Goal: Information Seeking & Learning: Learn about a topic

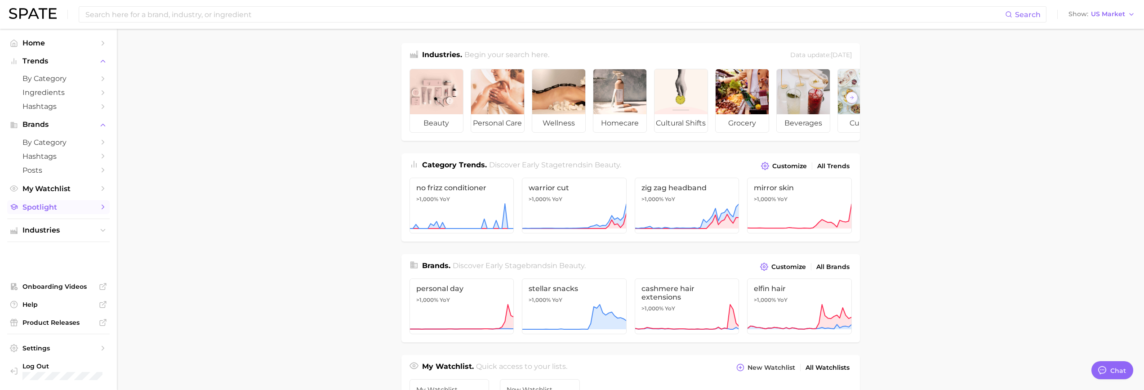
click at [58, 204] on span "Spotlight" at bounding box center [58, 207] width 72 height 9
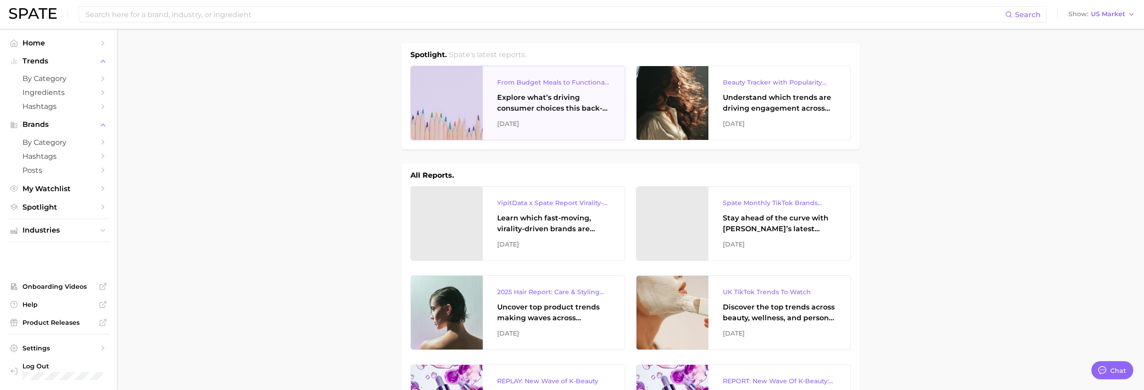
click at [448, 131] on div at bounding box center [447, 103] width 72 height 74
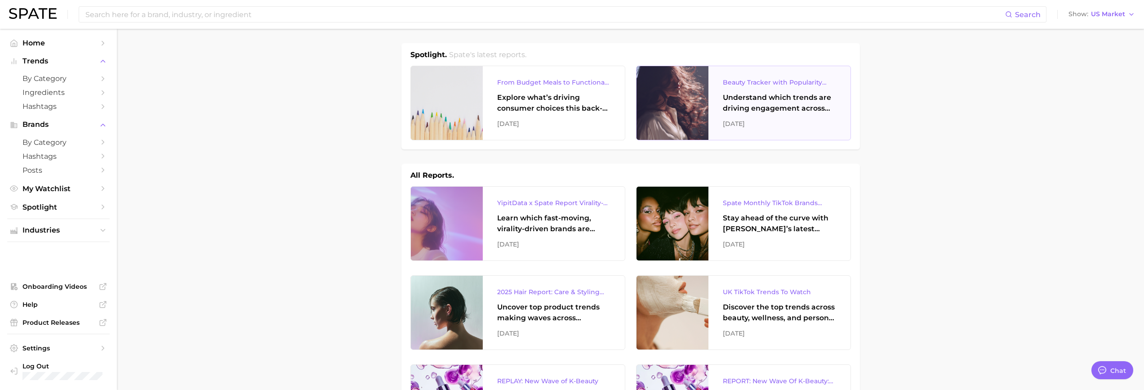
click at [714, 86] on div "Beauty Tracker with Popularity Index Understand which trends are driving engage…" at bounding box center [779, 103] width 142 height 74
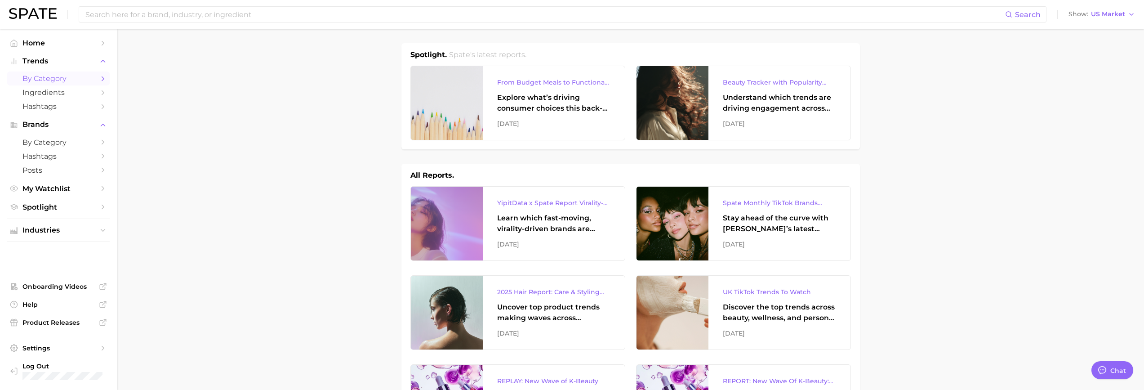
click at [54, 75] on span "by Category" at bounding box center [58, 78] width 72 height 9
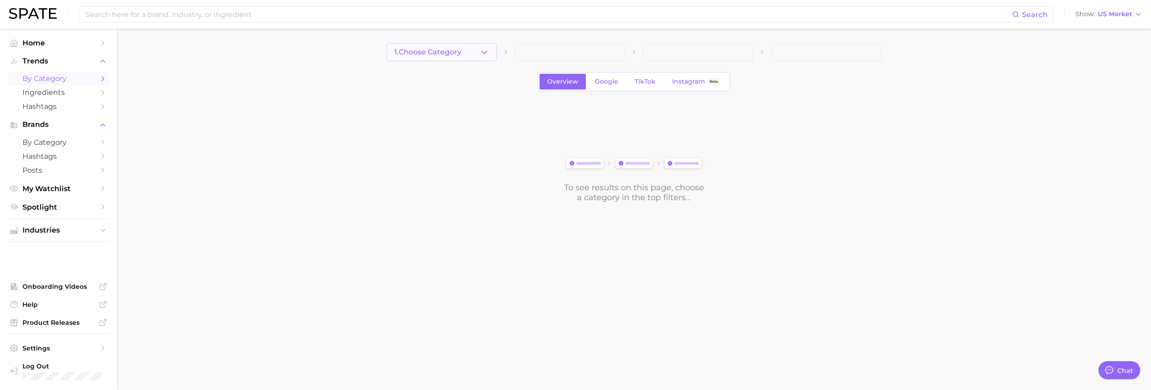
click at [473, 56] on button "1. Choose Category" at bounding box center [442, 52] width 110 height 18
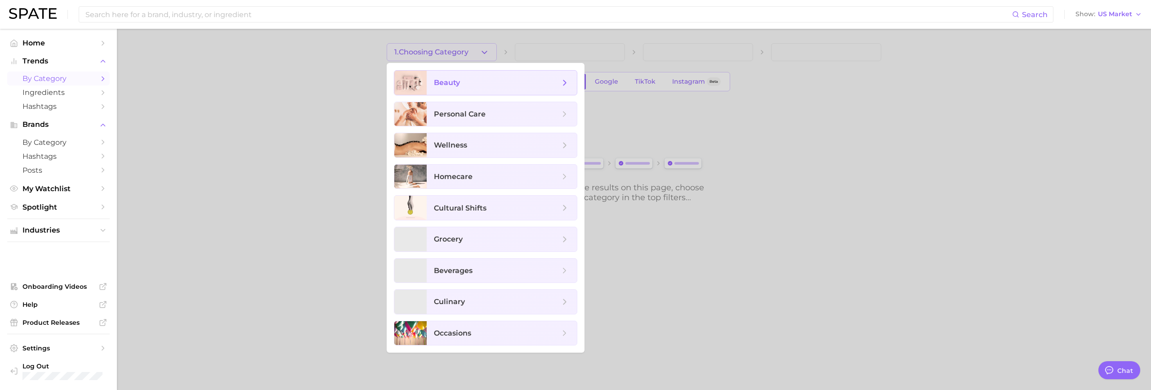
click at [475, 83] on span "beauty" at bounding box center [497, 83] width 126 height 10
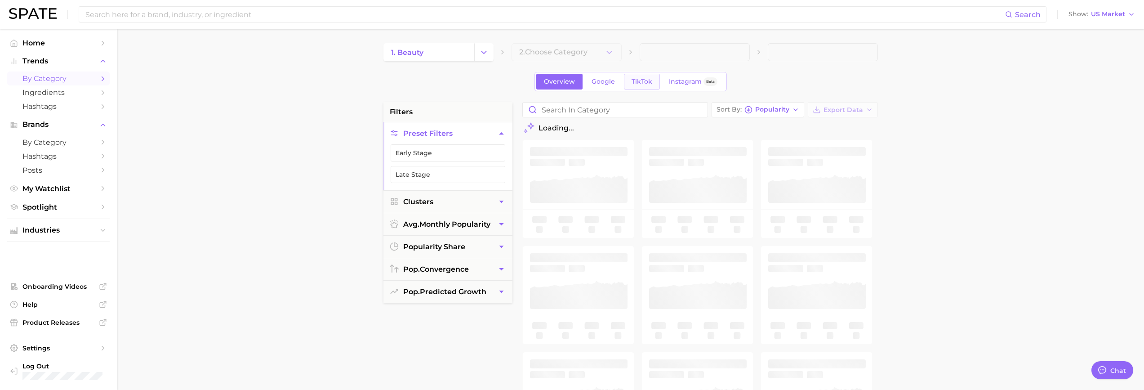
click at [649, 80] on span "TikTok" at bounding box center [641, 82] width 21 height 8
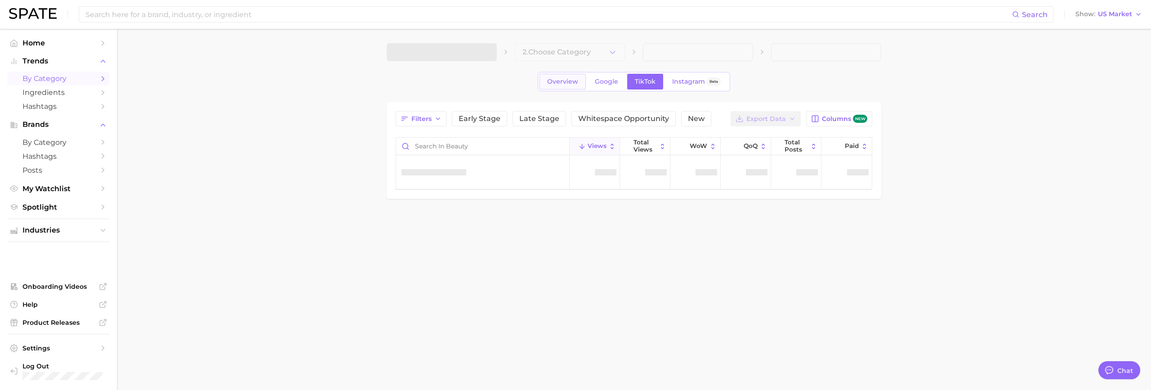
click at [559, 79] on span "Overview" at bounding box center [562, 82] width 31 height 8
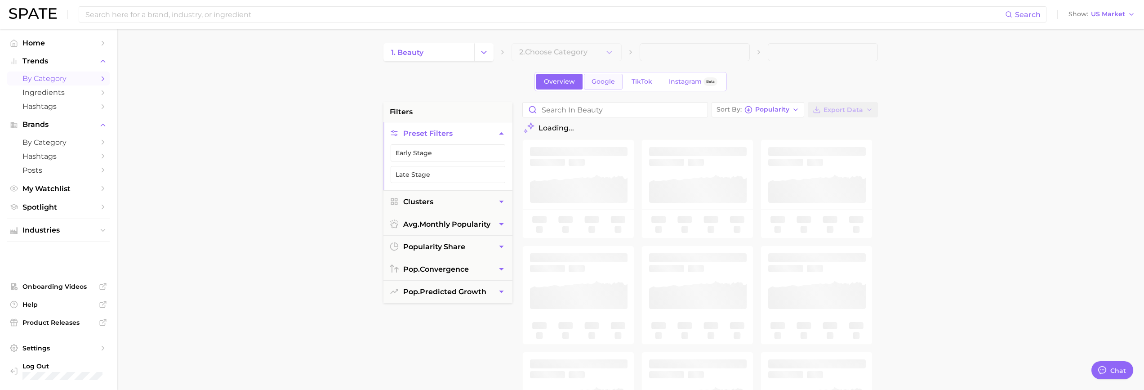
click at [609, 84] on span "Google" at bounding box center [602, 82] width 23 height 8
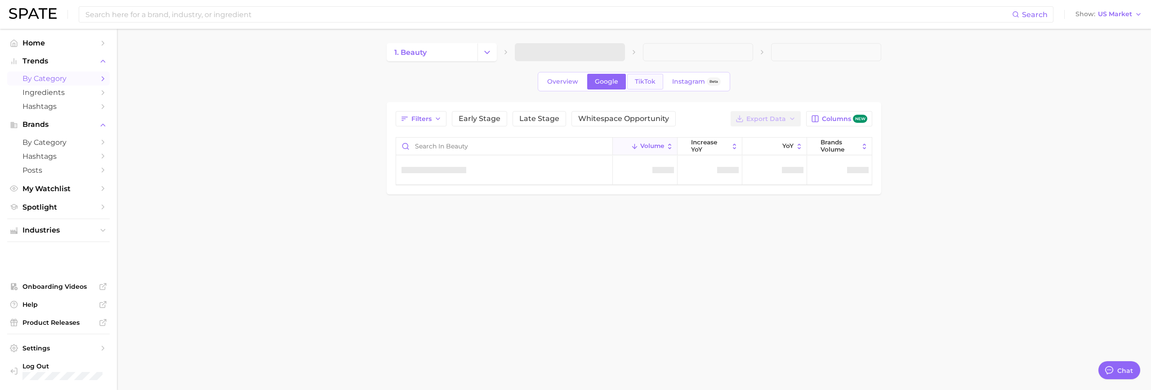
click at [636, 81] on span "TikTok" at bounding box center [645, 82] width 21 height 8
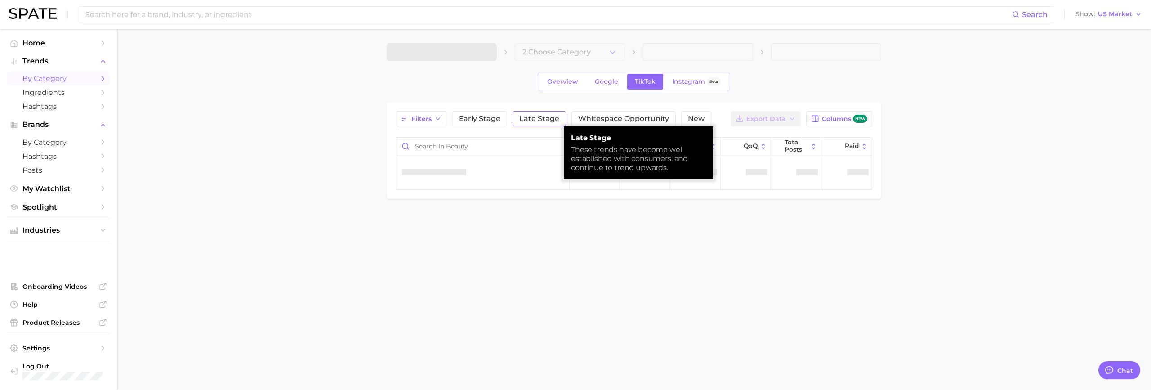
click at [527, 119] on span "Late Stage" at bounding box center [539, 118] width 40 height 7
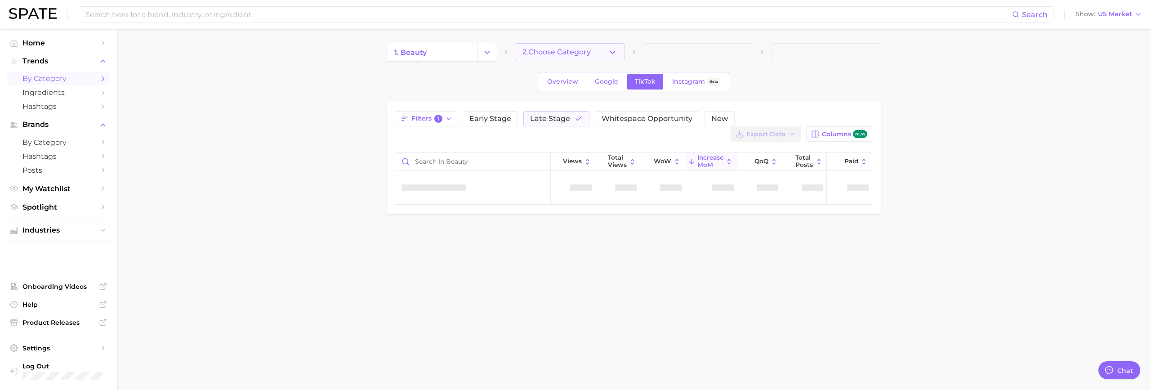
click at [587, 52] on span "2. Choose Category" at bounding box center [556, 52] width 68 height 8
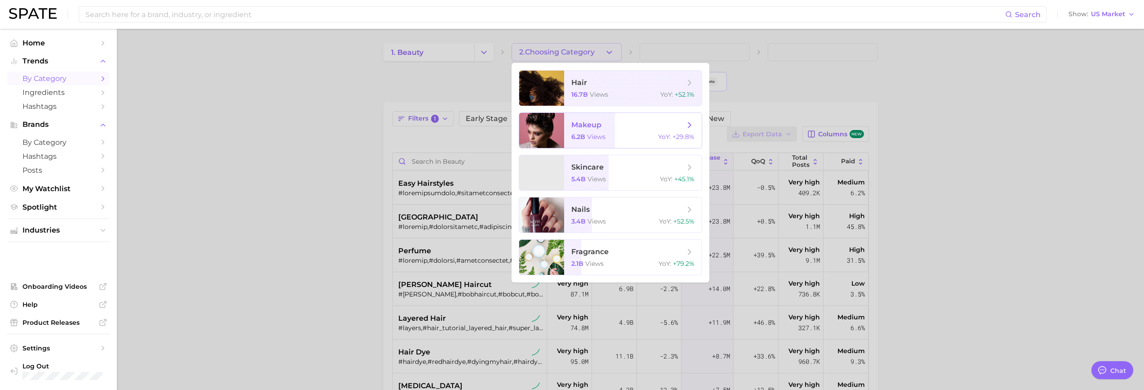
type textarea "x"
click at [613, 169] on span "skincare" at bounding box center [627, 167] width 113 height 10
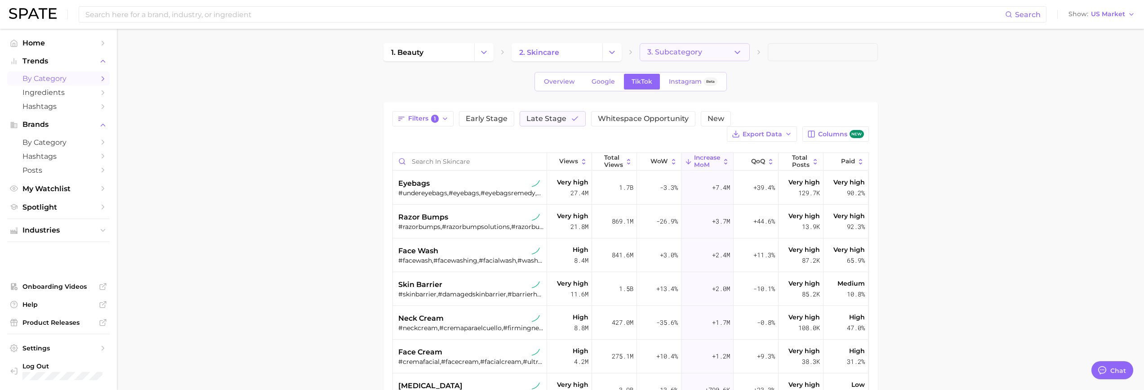
click at [680, 54] on span "3. Subcategory" at bounding box center [674, 52] width 55 height 8
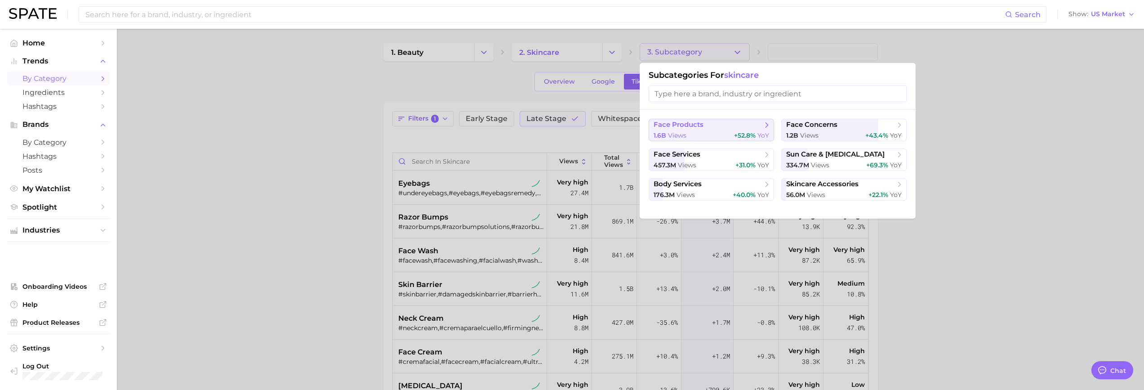
click at [706, 129] on span "face products" at bounding box center [707, 124] width 109 height 9
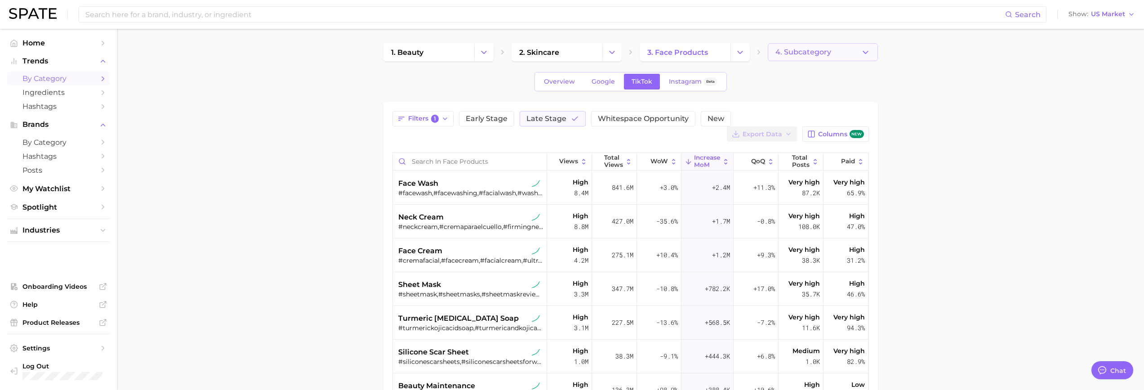
click at [831, 54] on button "4. Subcategory" at bounding box center [823, 52] width 110 height 18
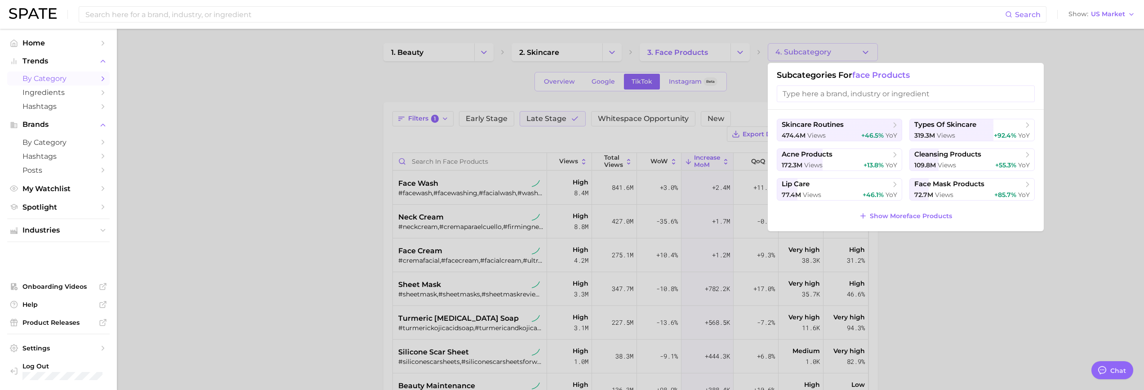
click at [1102, 104] on div at bounding box center [572, 195] width 1144 height 390
